Goal: Task Accomplishment & Management: Complete application form

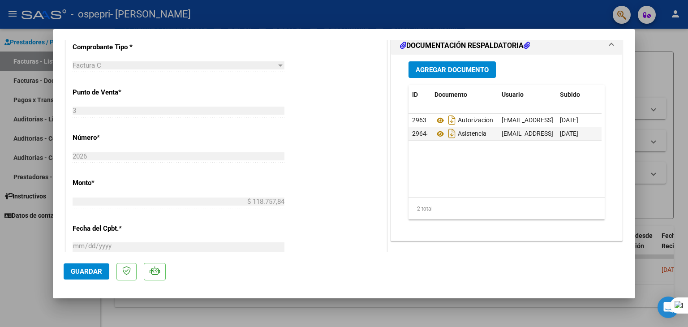
scroll to position [205, 0]
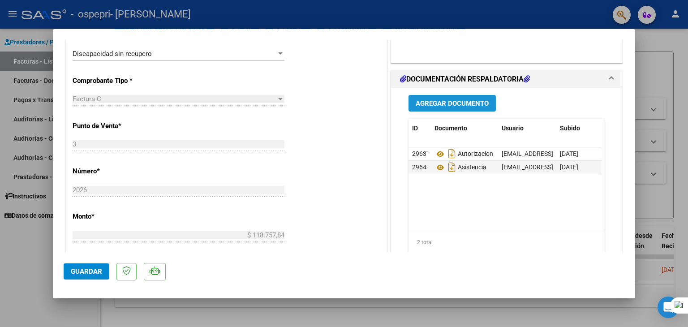
click at [462, 99] on span "Agregar Documento" at bounding box center [452, 103] width 73 height 8
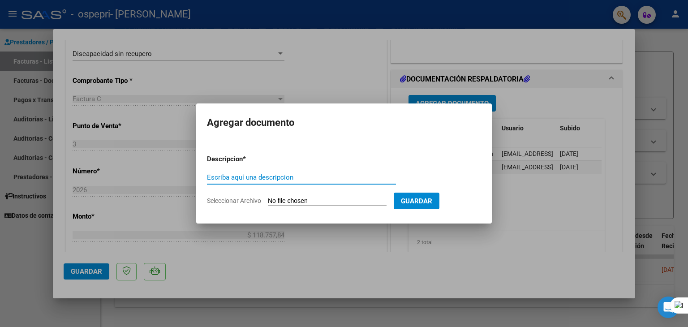
click at [359, 178] on input "Escriba aquí una descripcion" at bounding box center [301, 177] width 189 height 8
type input "Nota de Credito"
click at [324, 203] on input "Seleccionar Archivo" at bounding box center [327, 201] width 119 height 9
type input "C:\fakepath\27260429251_013_00003_00000232.pdf"
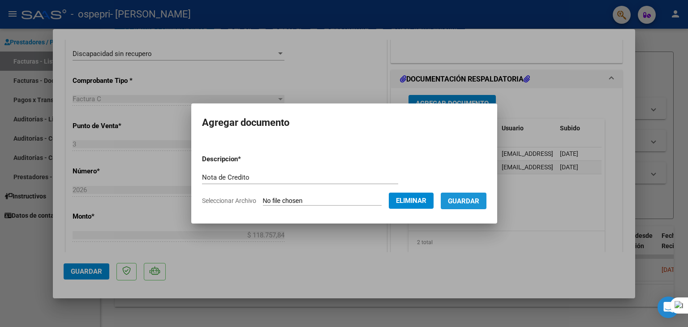
click at [476, 203] on span "Guardar" at bounding box center [463, 201] width 31 height 8
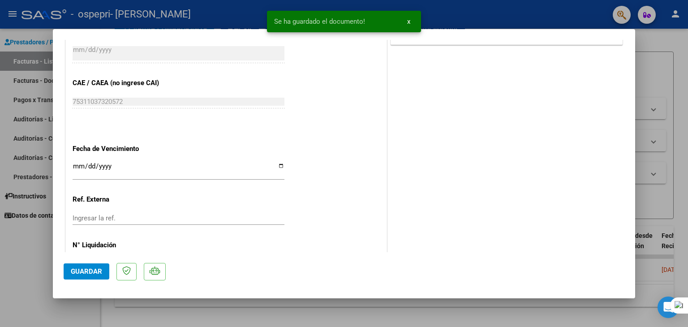
scroll to position [470, 0]
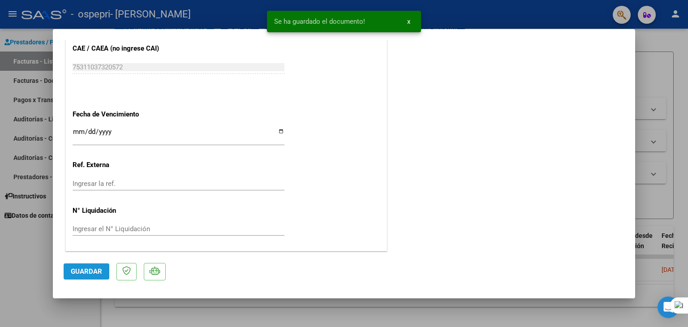
click at [82, 269] on span "Guardar" at bounding box center [86, 272] width 31 height 8
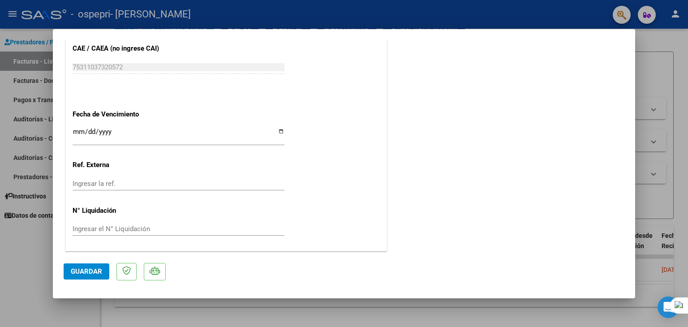
click at [685, 114] on div at bounding box center [344, 163] width 688 height 327
type input "$ 0,00"
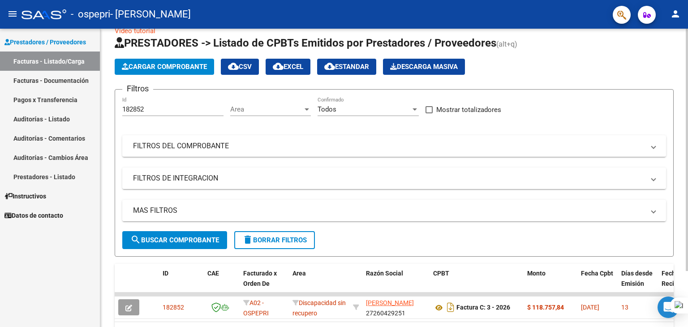
scroll to position [0, 0]
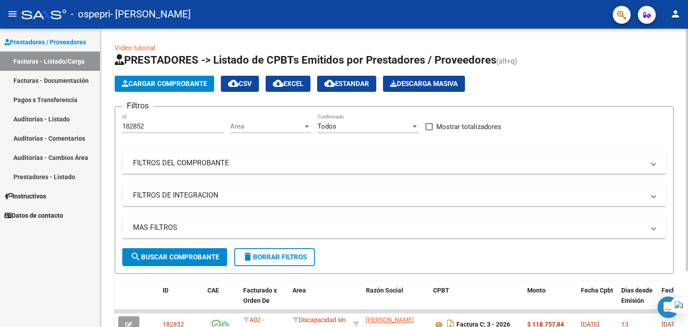
click at [687, 60] on html "menu - ospepri - [PERSON_NAME] person Prestadores / Proveedores Facturas - List…" at bounding box center [344, 163] width 688 height 327
click at [186, 88] on button "Cargar Comprobante" at bounding box center [164, 84] width 99 height 16
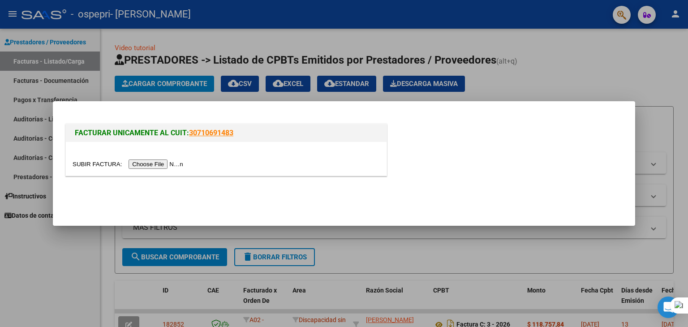
click at [168, 165] on input "file" at bounding box center [129, 164] width 113 height 9
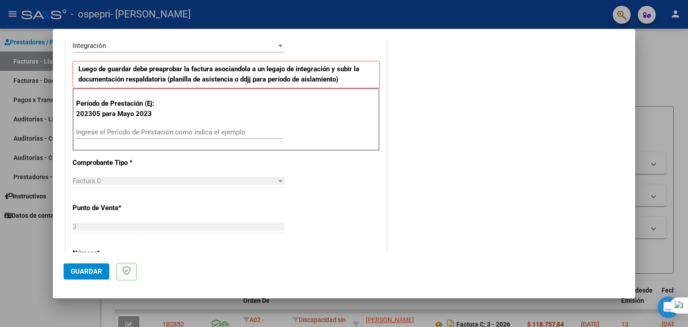
scroll to position [211, 0]
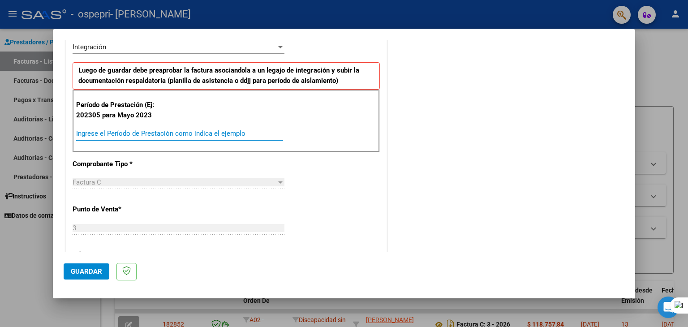
click at [141, 133] on input "Ingrese el Período de Prestación como indica el ejemplo" at bounding box center [179, 133] width 207 height 8
type input "202507"
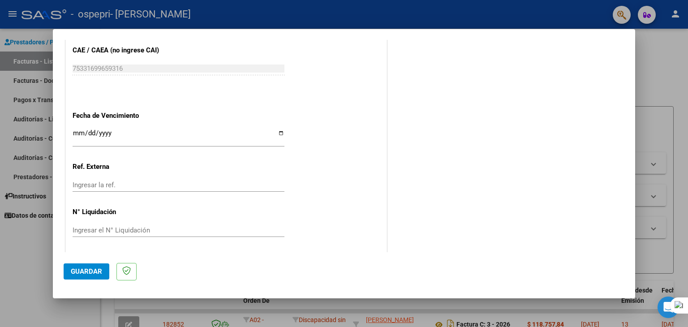
scroll to position [558, 0]
click at [91, 271] on span "Guardar" at bounding box center [86, 272] width 31 height 8
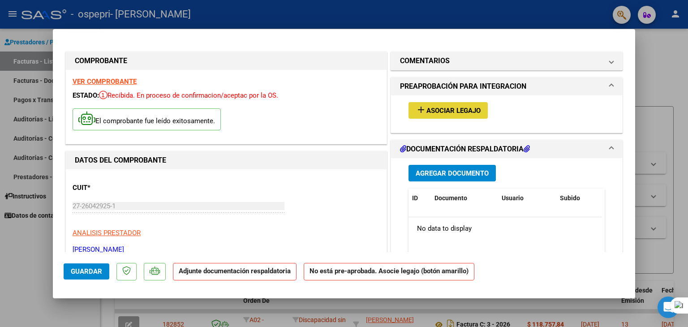
click at [455, 108] on span "Asociar Legajo" at bounding box center [454, 111] width 54 height 8
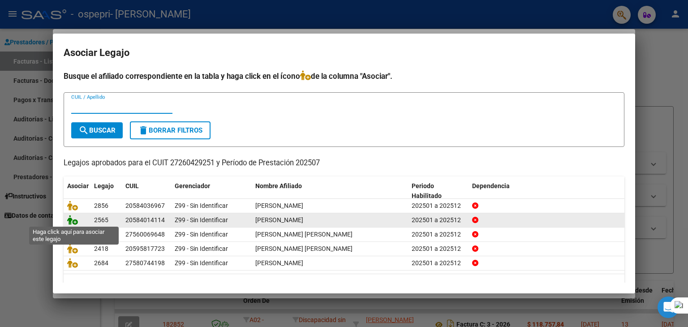
click at [72, 221] on icon at bounding box center [72, 220] width 11 height 10
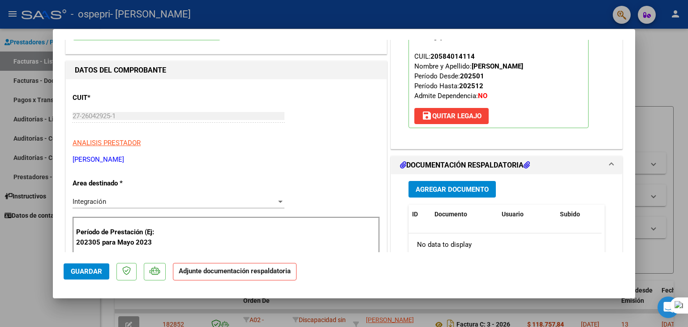
scroll to position [89, 0]
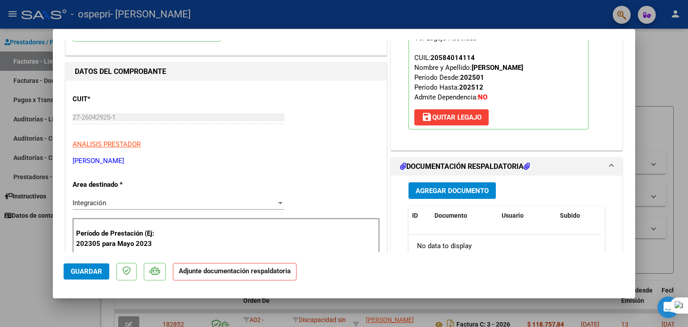
click at [462, 191] on span "Agregar Documento" at bounding box center [452, 191] width 73 height 8
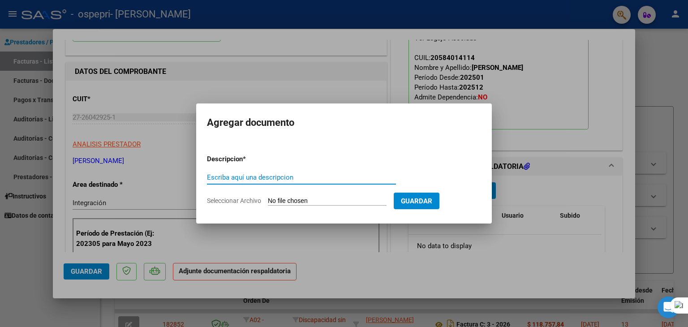
click at [316, 176] on input "Escriba aquí una descripcion" at bounding box center [301, 177] width 189 height 8
type input "Asistencia"
click at [323, 204] on input "Seleccionar Archivo" at bounding box center [327, 201] width 119 height 9
type input "C:\fakepath\27260429251-FACTURA_C-3-2026-ANEXO-ASISTENCIA.jpeg"
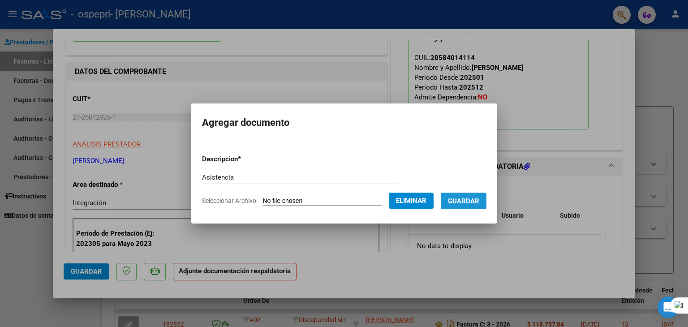
click at [467, 203] on span "Guardar" at bounding box center [463, 201] width 31 height 8
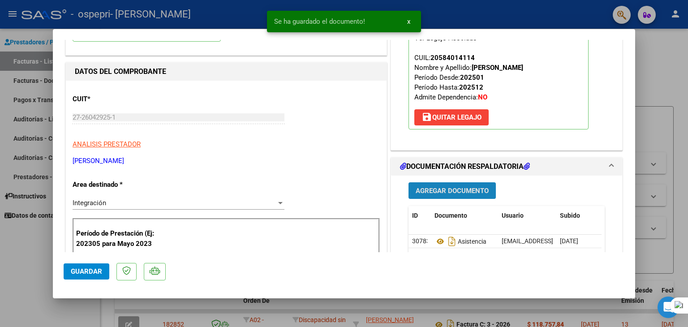
click at [462, 194] on span "Agregar Documento" at bounding box center [452, 191] width 73 height 8
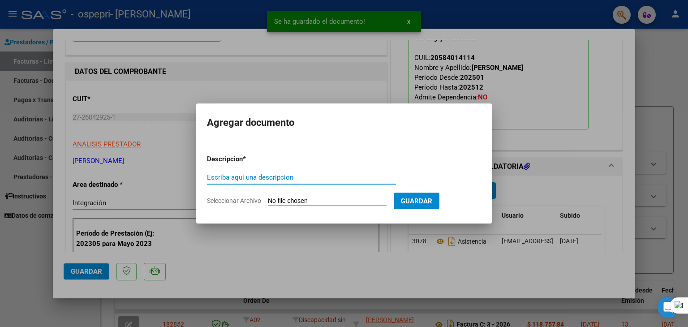
click at [296, 178] on input "Escriba aquí una descripcion" at bounding box center [301, 177] width 189 height 8
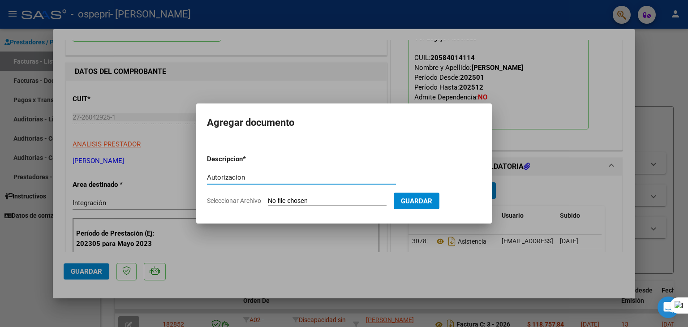
type input "Autorizacion"
click at [299, 203] on input "Seleccionar Archivo" at bounding box center [327, 201] width 119 height 9
type input "C:\fakepath\27260429251-FACTURA_C-3-2026-ANEXO-AUTORIZACION.pdf"
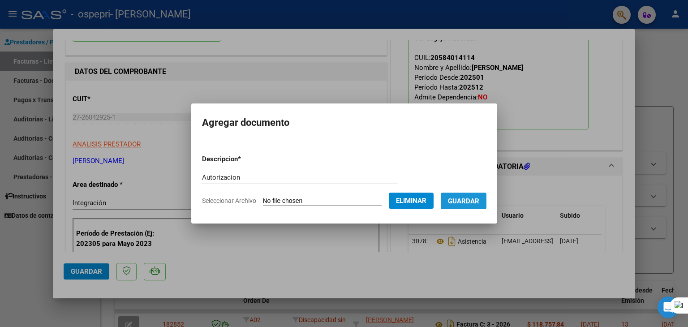
click at [479, 198] on span "Guardar" at bounding box center [463, 201] width 31 height 8
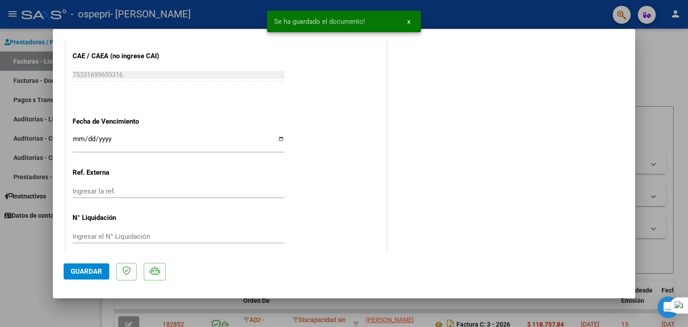
scroll to position [588, 0]
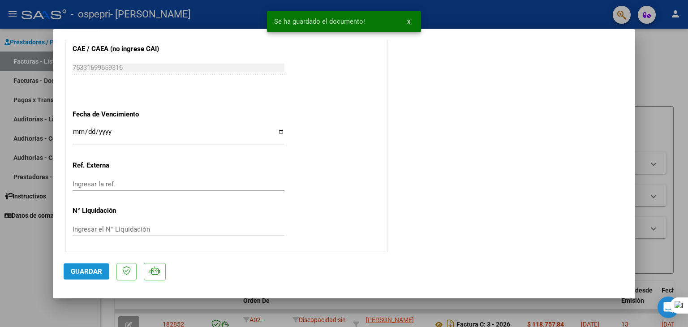
click at [86, 269] on span "Guardar" at bounding box center [86, 272] width 31 height 8
